Goal: Information Seeking & Learning: Learn about a topic

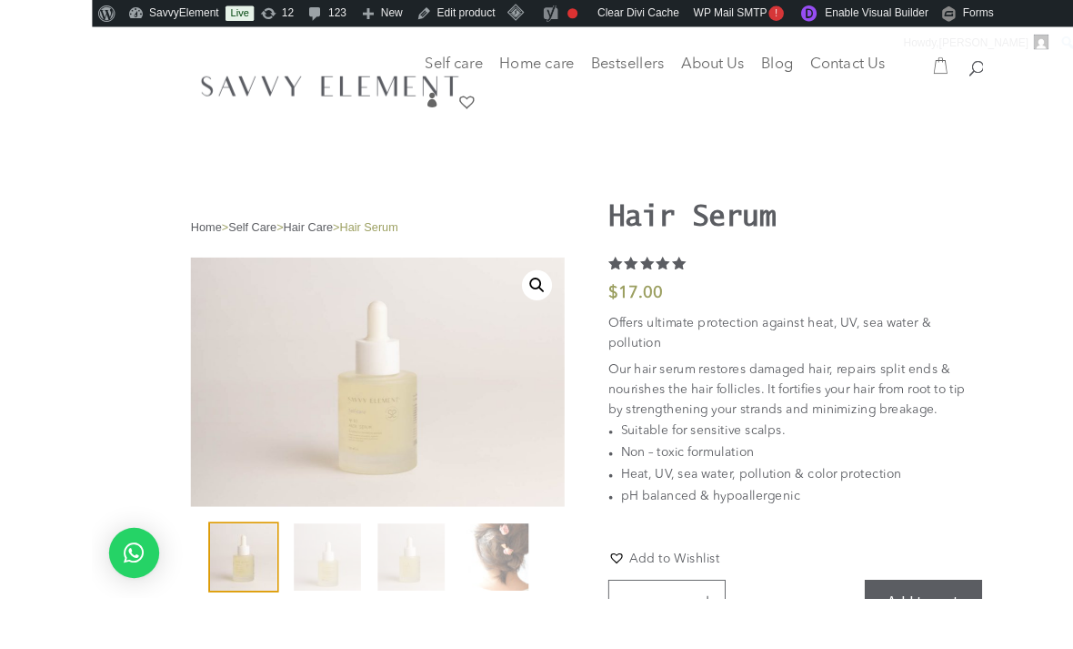
scroll to position [62, 0]
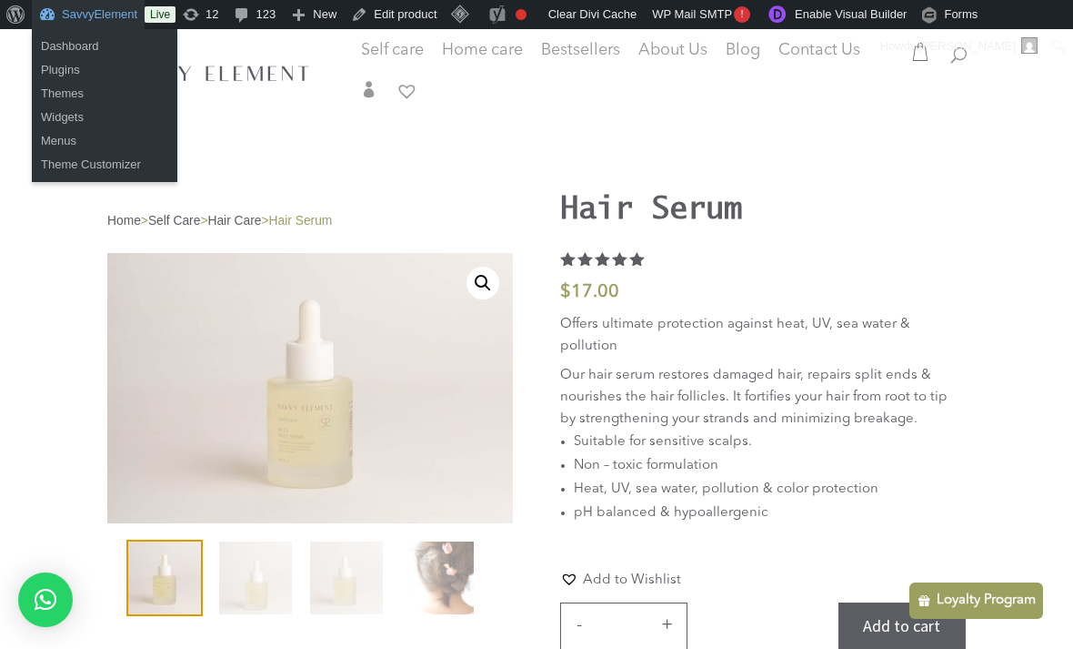
click at [747, 44] on span "Blog" at bounding box center [743, 50] width 35 height 16
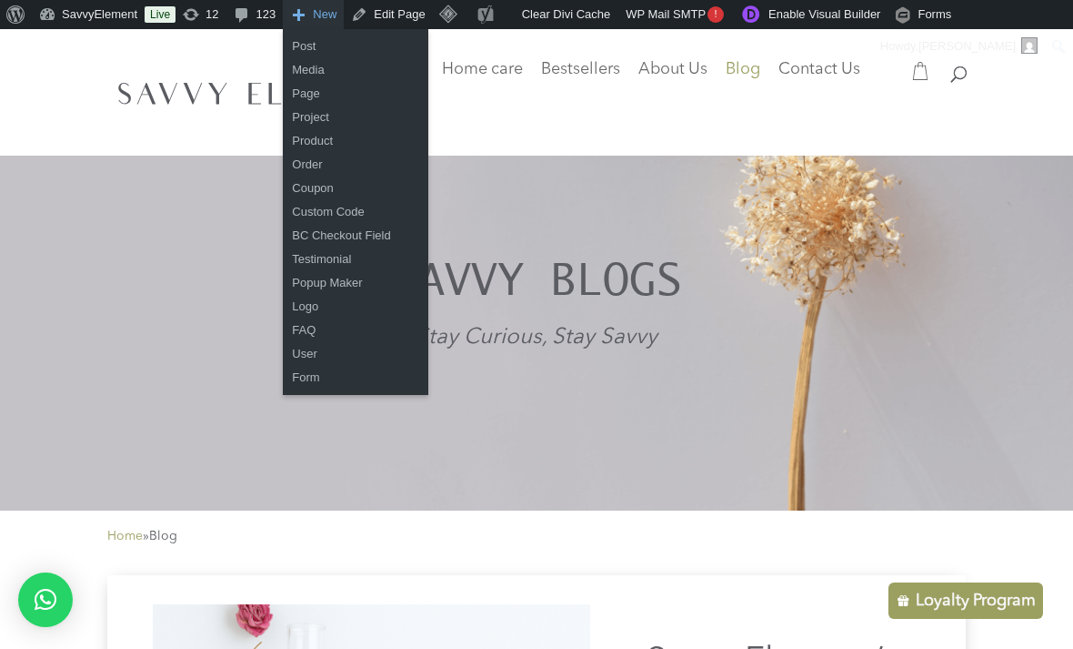
click at [312, 45] on link "Post" at bounding box center [356, 47] width 146 height 24
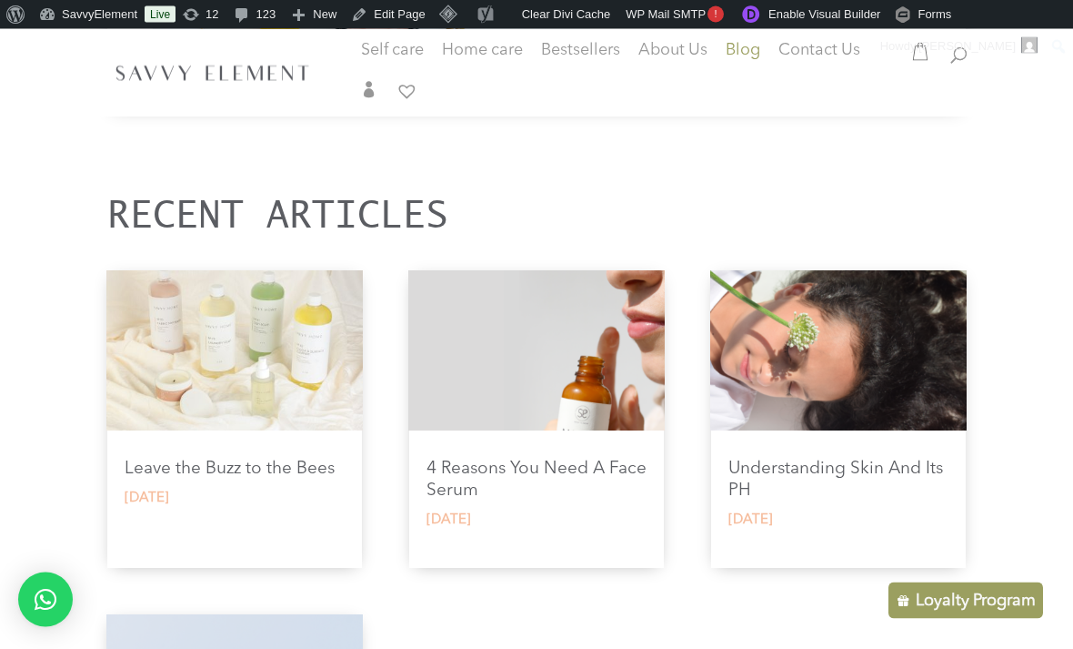
scroll to position [767, 0]
click at [149, 380] on img at bounding box center [234, 351] width 257 height 160
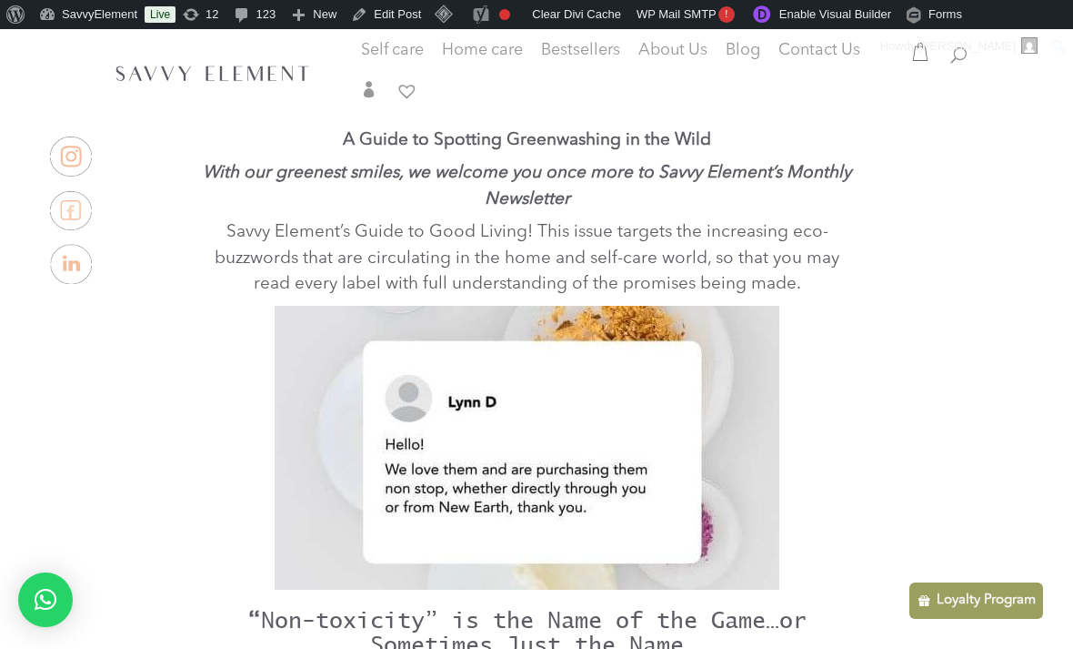
scroll to position [761, 0]
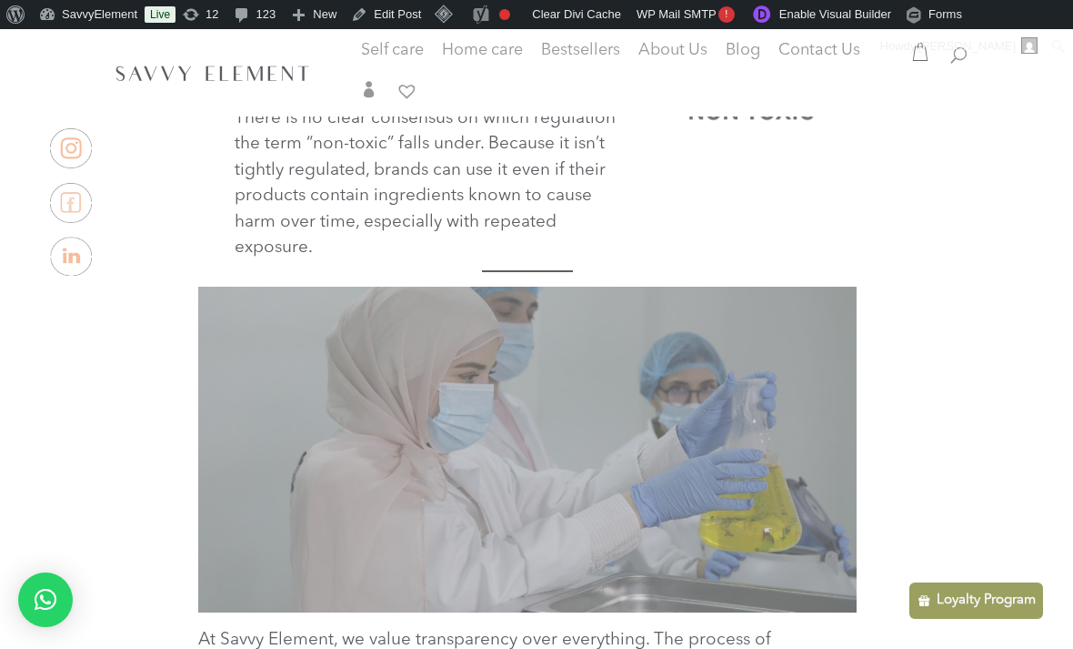
scroll to position [1587, 0]
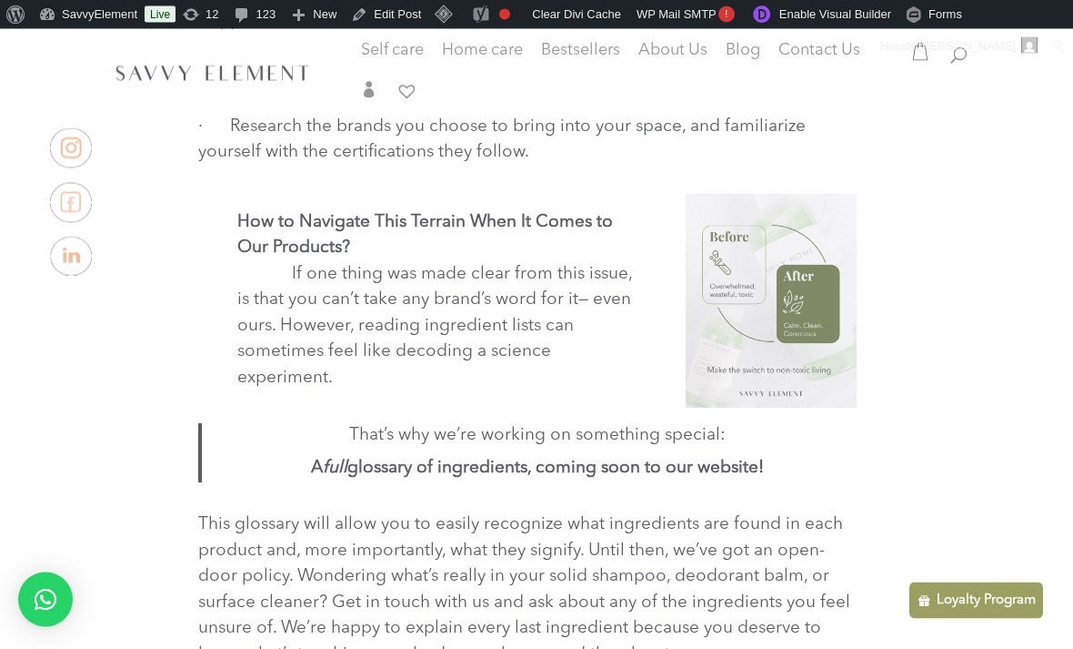
scroll to position [3191, 0]
